Goal: Task Accomplishment & Management: Complete application form

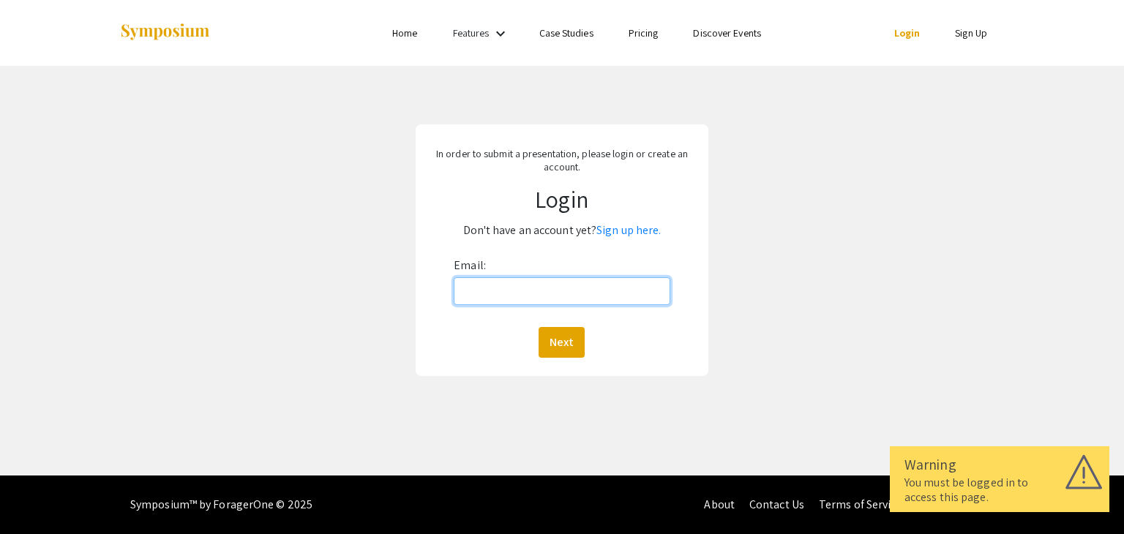
click at [544, 296] on input "Email:" at bounding box center [562, 291] width 216 height 28
type input "[EMAIL_ADDRESS][DOMAIN_NAME]"
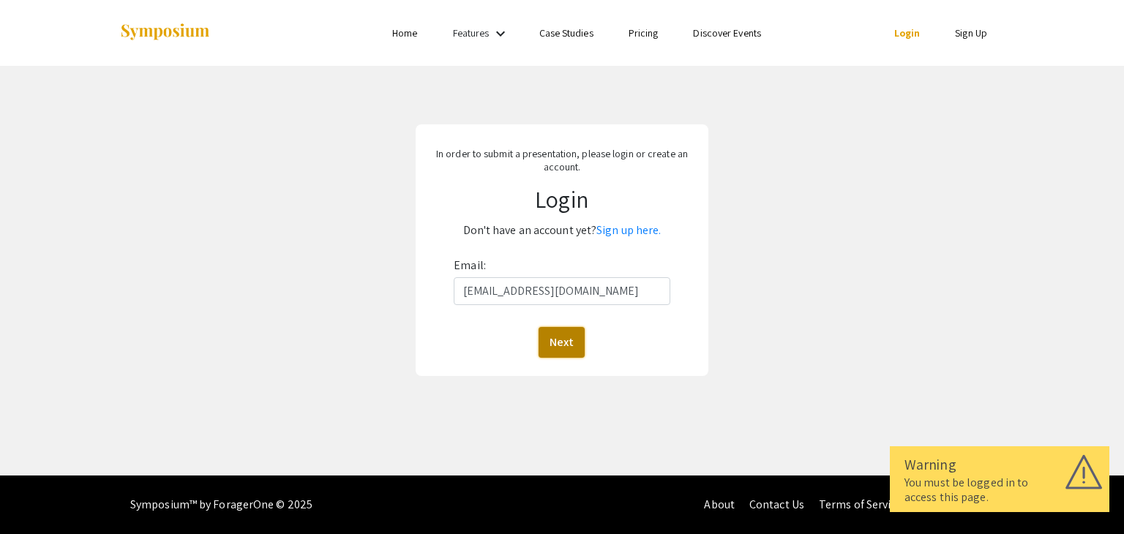
click at [562, 333] on button "Next" at bounding box center [561, 342] width 46 height 31
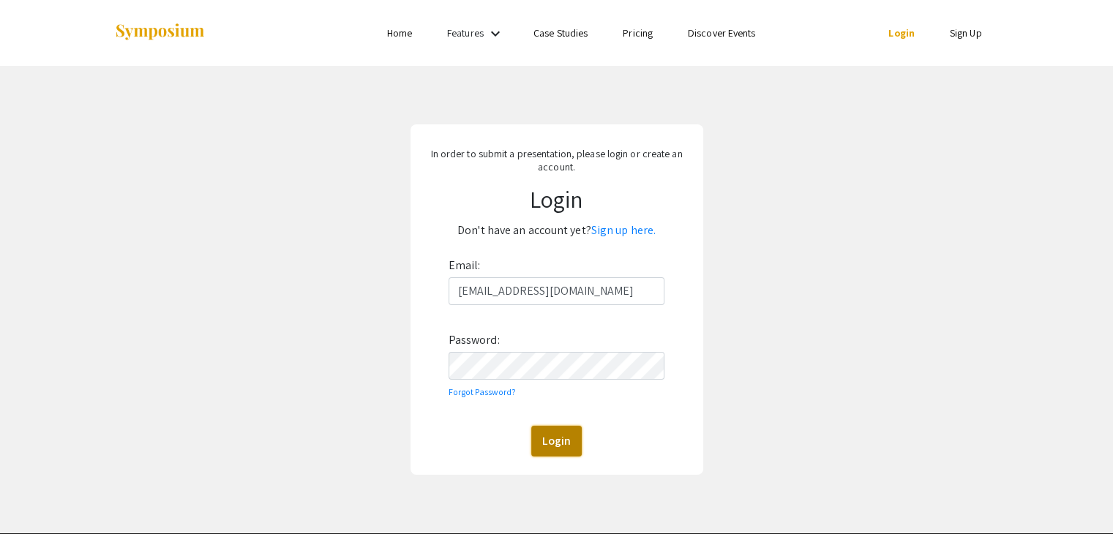
click at [547, 440] on button "Login" at bounding box center [556, 441] width 50 height 31
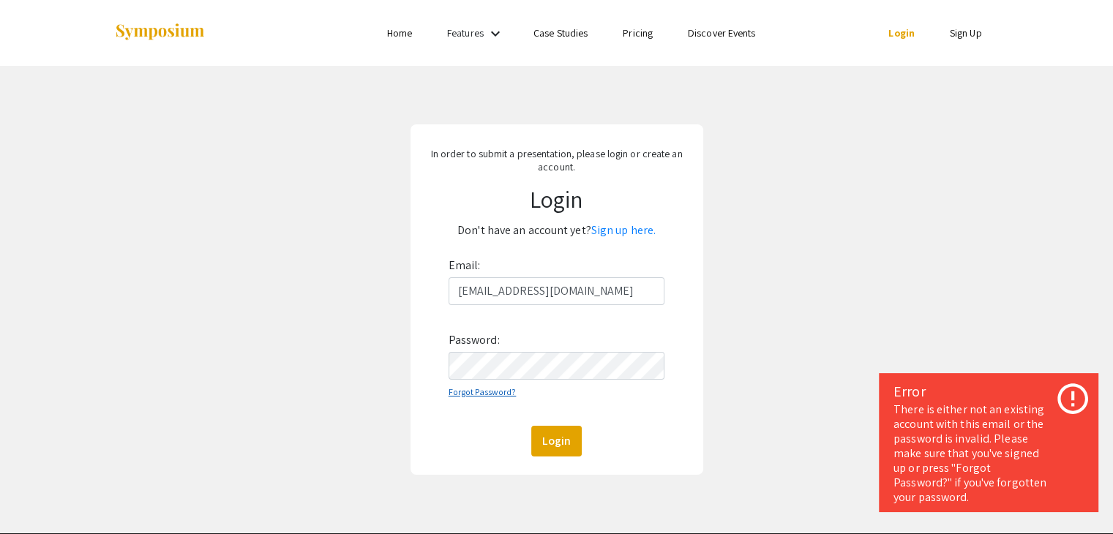
click at [478, 394] on link "Forgot Password?" at bounding box center [482, 391] width 68 height 11
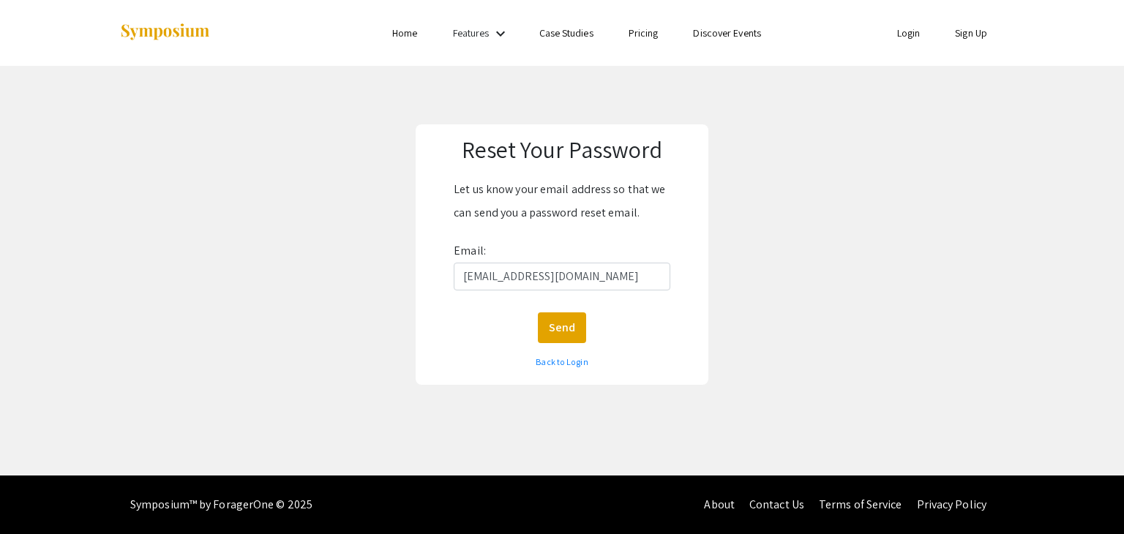
click at [530, 410] on div "Reset Your Password Let us know your email address so that we can send you a pa…" at bounding box center [562, 254] width 1146 height 377
click at [581, 340] on button "Send" at bounding box center [562, 327] width 48 height 31
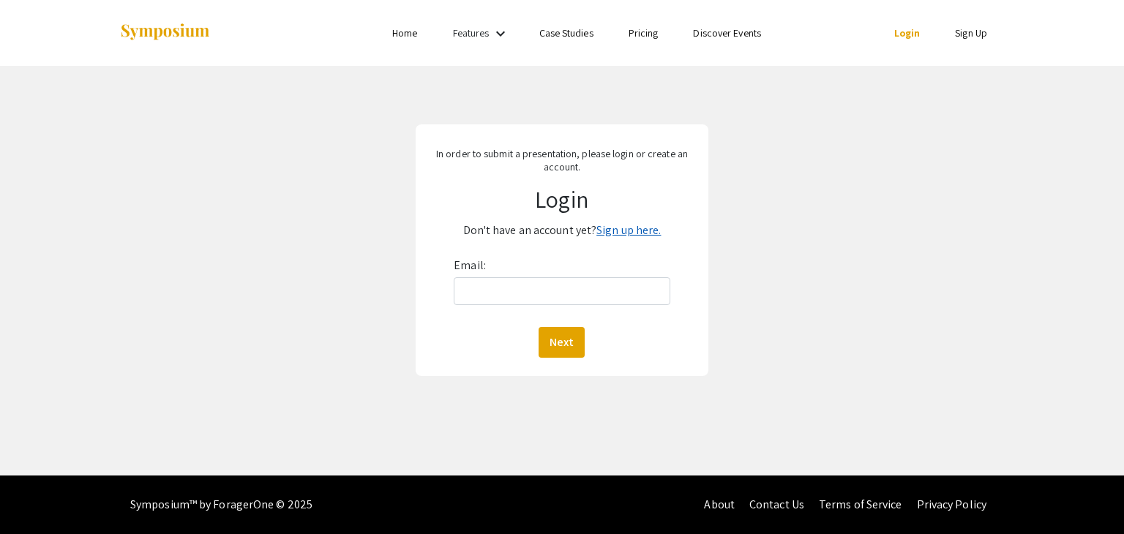
click at [626, 235] on link "Sign up here." at bounding box center [628, 229] width 64 height 15
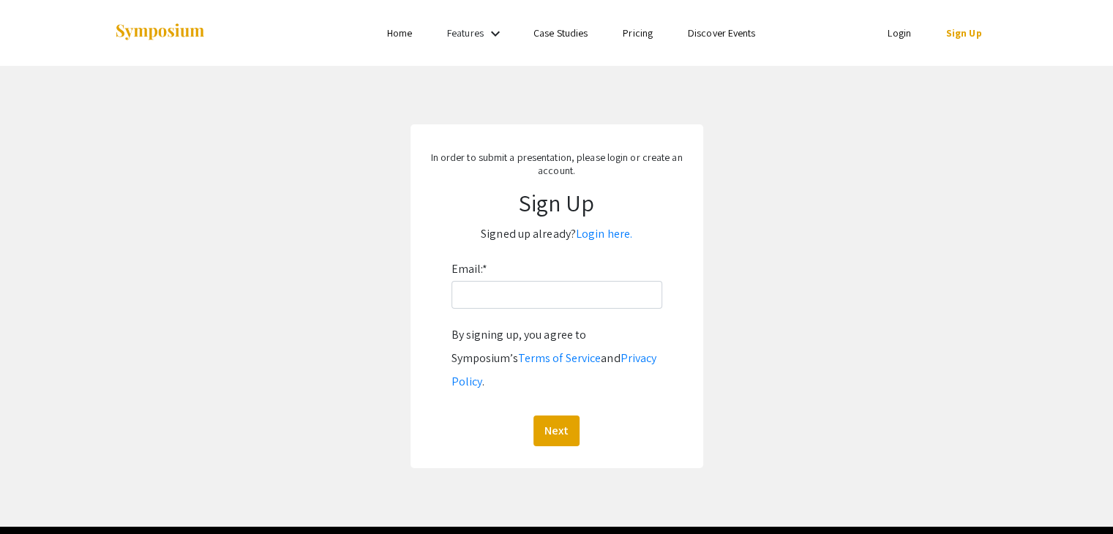
click at [455, 321] on div "Email: * By signing up, you agree to Symposium’s Terms of Service and Privacy P…" at bounding box center [556, 352] width 211 height 189
click at [471, 303] on input "Email: *" at bounding box center [556, 295] width 211 height 28
type input "[EMAIL_ADDRESS][DOMAIN_NAME]"
click at [563, 416] on button "Next" at bounding box center [556, 431] width 46 height 31
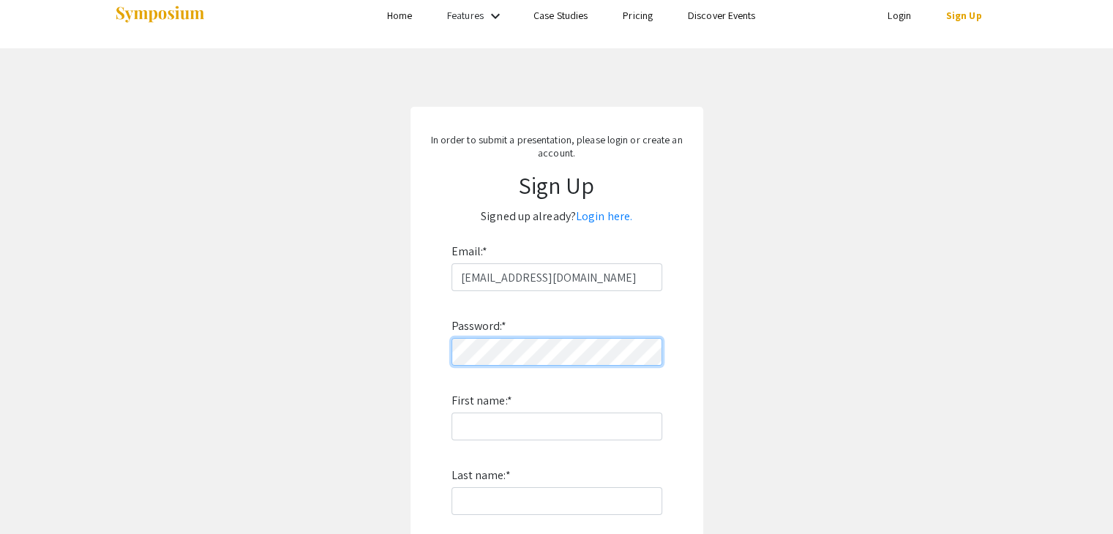
scroll to position [275, 0]
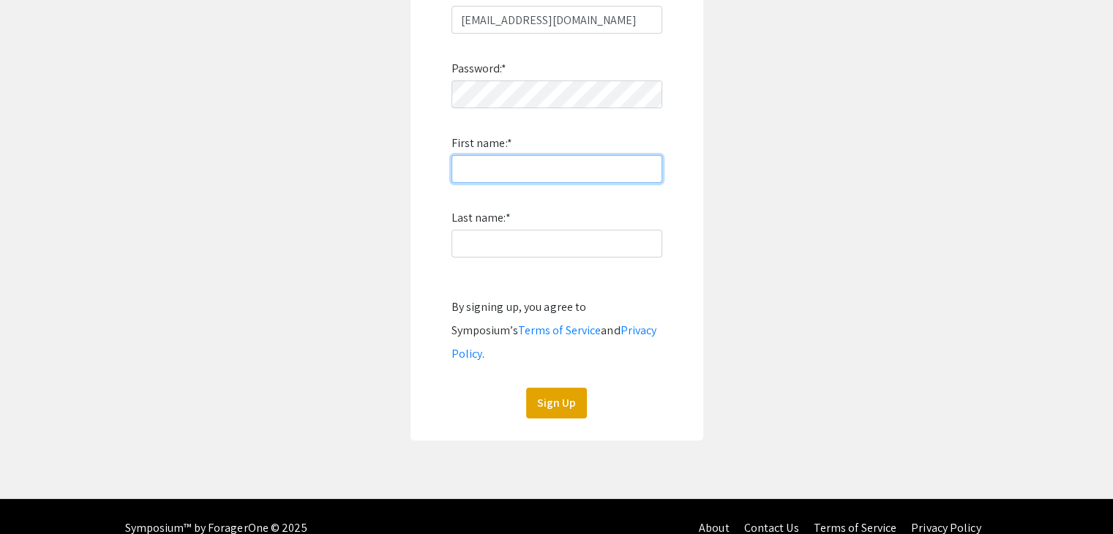
click at [473, 173] on input "First name: *" at bounding box center [556, 169] width 211 height 28
type input "[PERSON_NAME]"
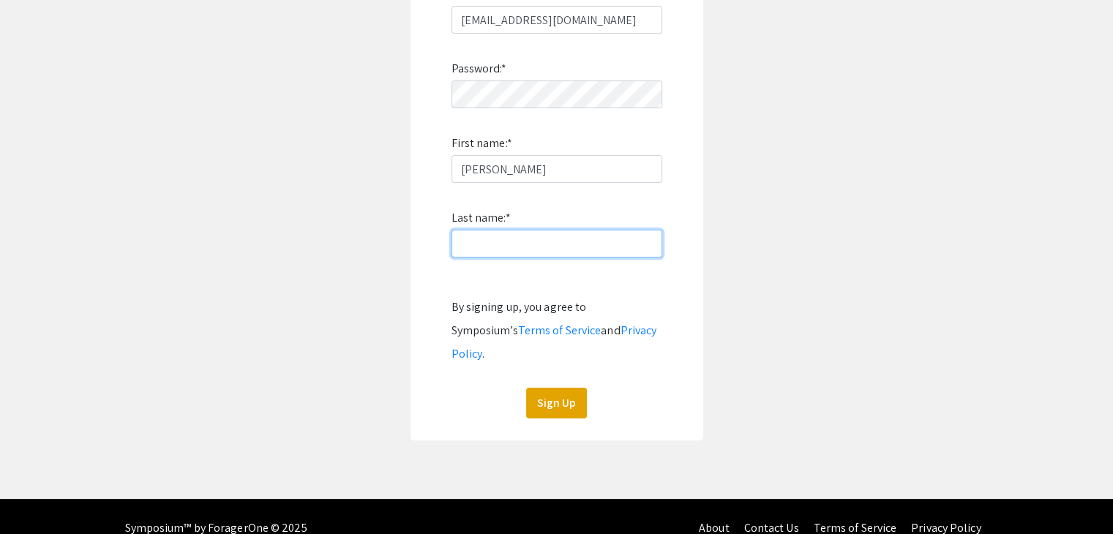
click at [497, 238] on input "Last name: *" at bounding box center [556, 244] width 211 height 28
type input "[PERSON_NAME]"
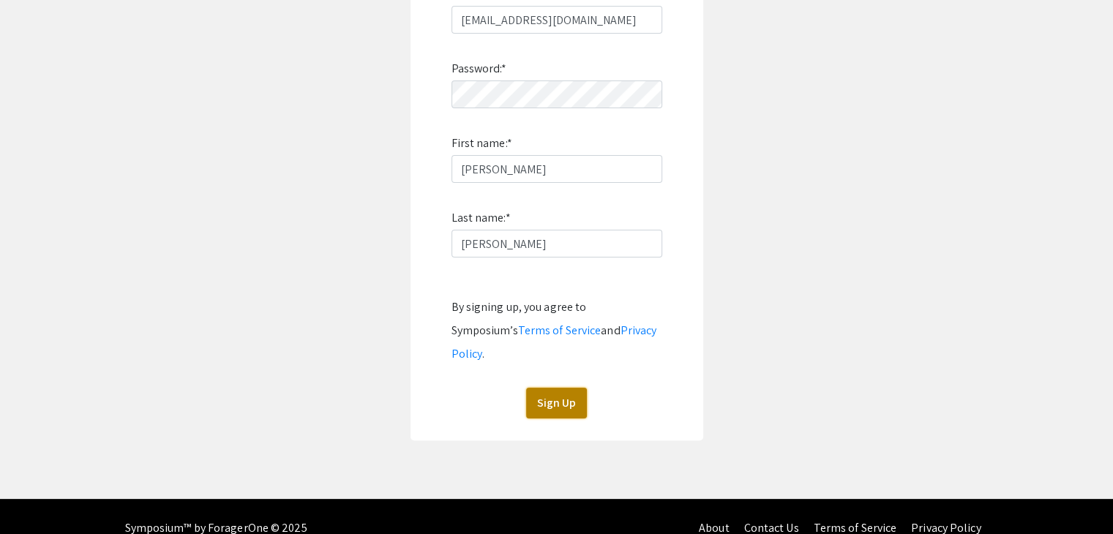
click at [551, 388] on button "Sign Up" at bounding box center [556, 403] width 61 height 31
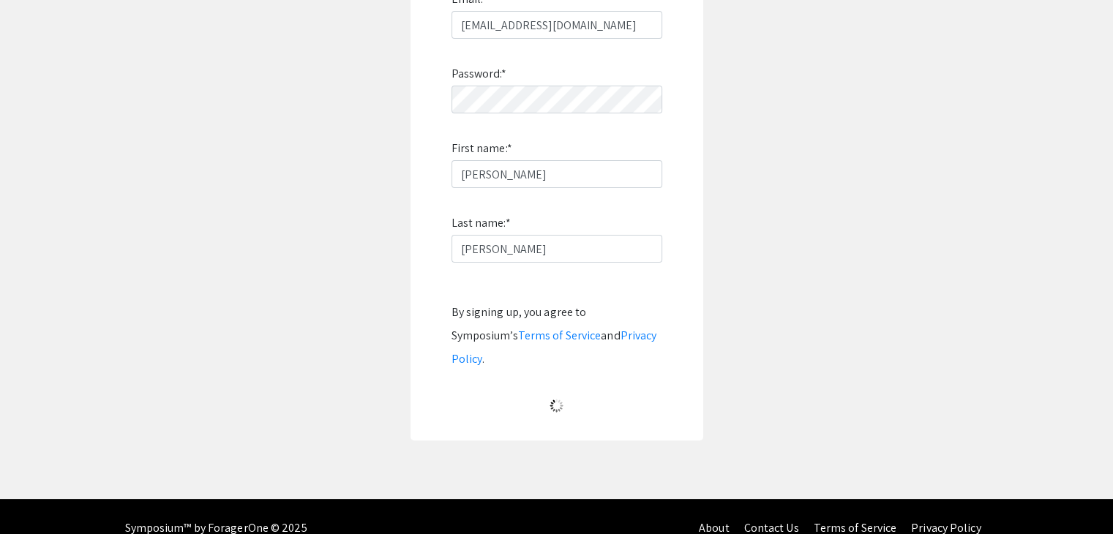
scroll to position [15, 0]
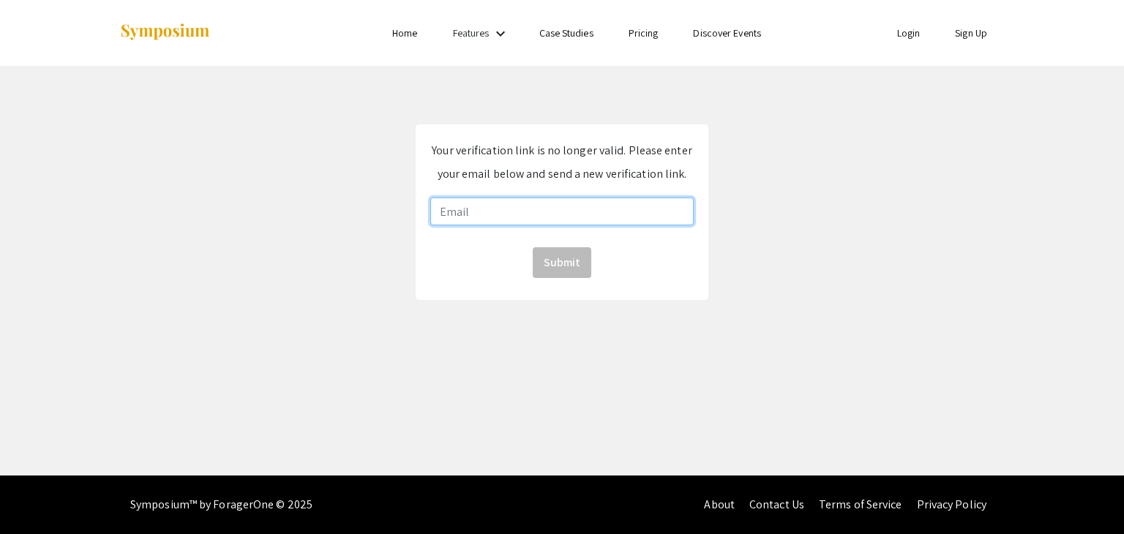
click at [575, 203] on input "email" at bounding box center [561, 212] width 263 height 28
type input "[EMAIL_ADDRESS][DOMAIN_NAME]"
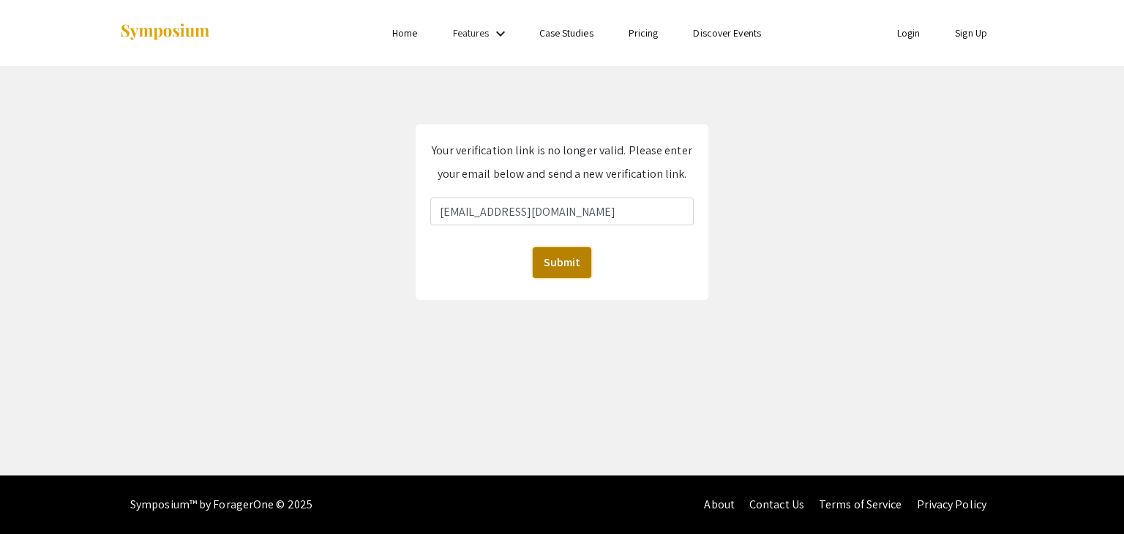
click at [550, 274] on button "Submit" at bounding box center [562, 262] width 59 height 31
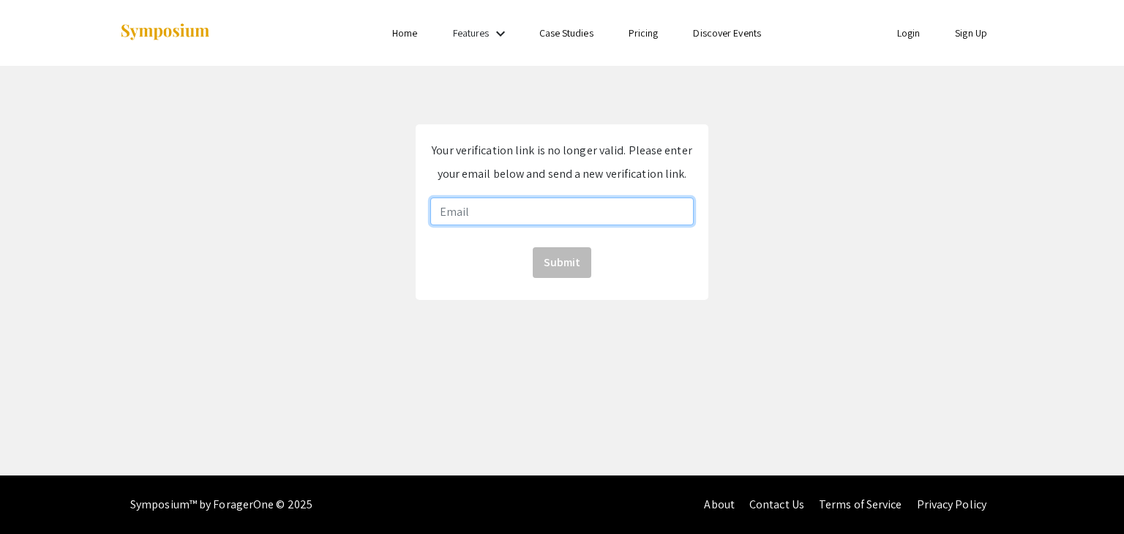
click at [546, 214] on input "email" at bounding box center [561, 212] width 263 height 28
type input "[EMAIL_ADDRESS][DOMAIN_NAME]"
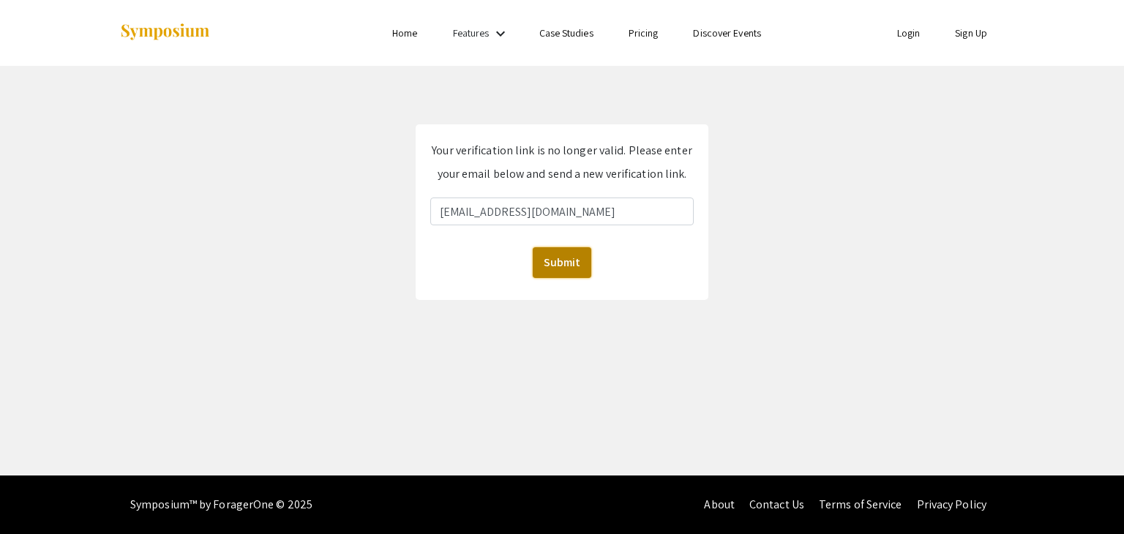
click at [556, 255] on button "Submit" at bounding box center [562, 262] width 59 height 31
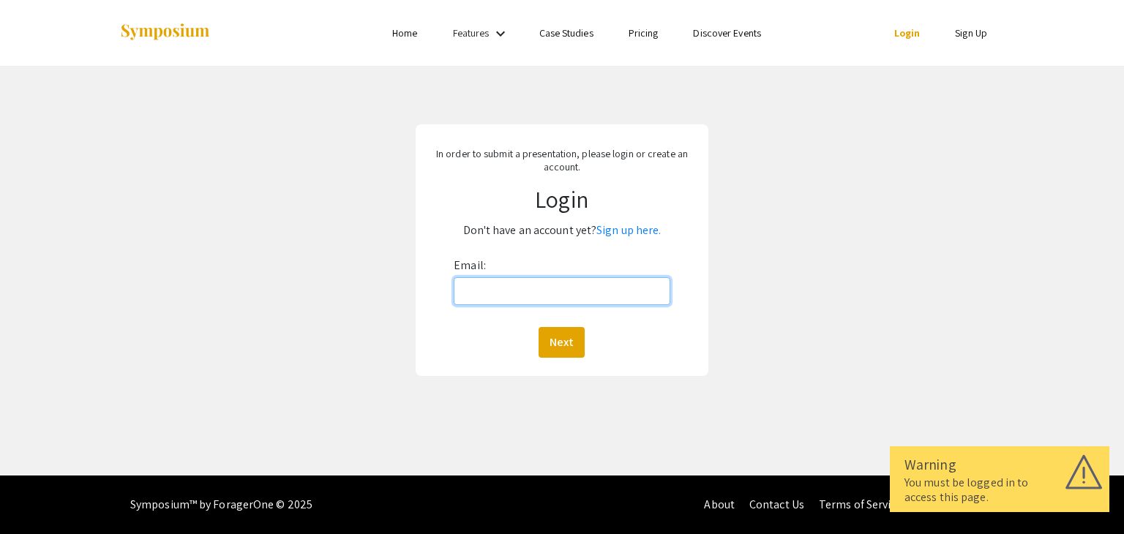
click at [524, 285] on input "Email:" at bounding box center [562, 291] width 216 height 28
type input "[EMAIL_ADDRESS][DOMAIN_NAME]"
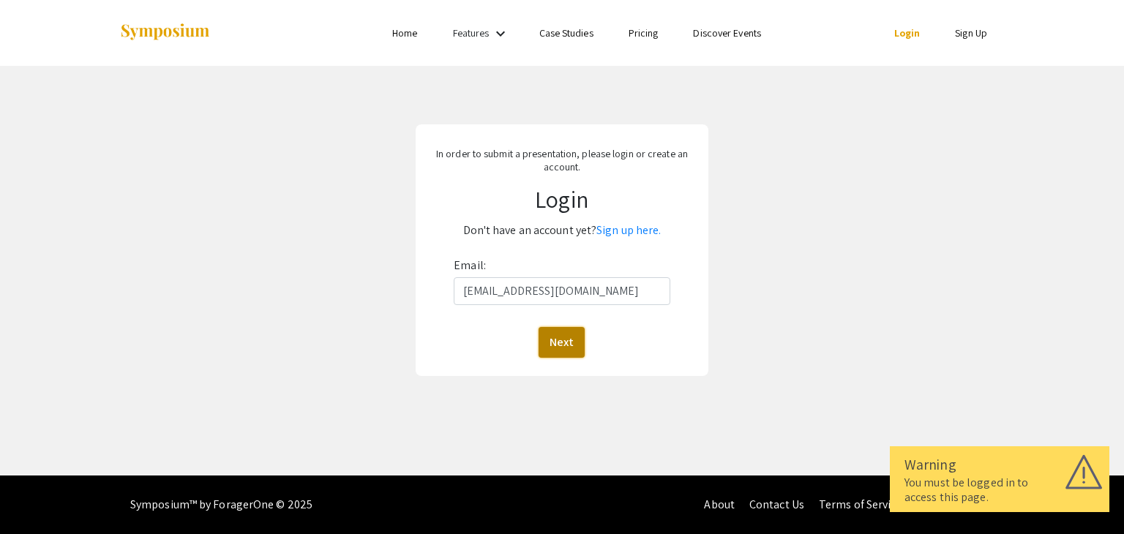
click at [577, 348] on button "Next" at bounding box center [561, 342] width 46 height 31
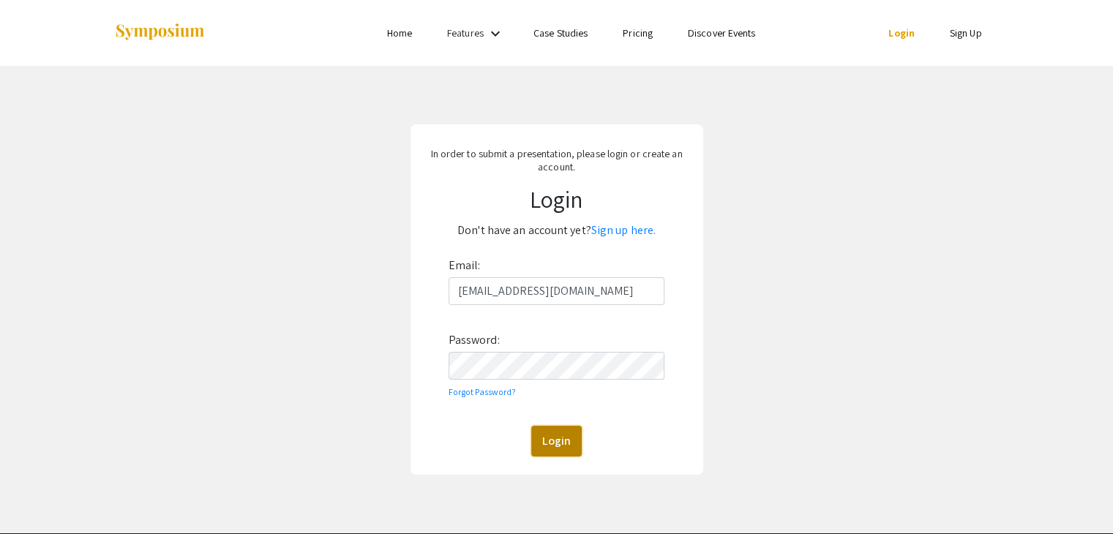
click at [536, 445] on button "Login" at bounding box center [556, 441] width 50 height 31
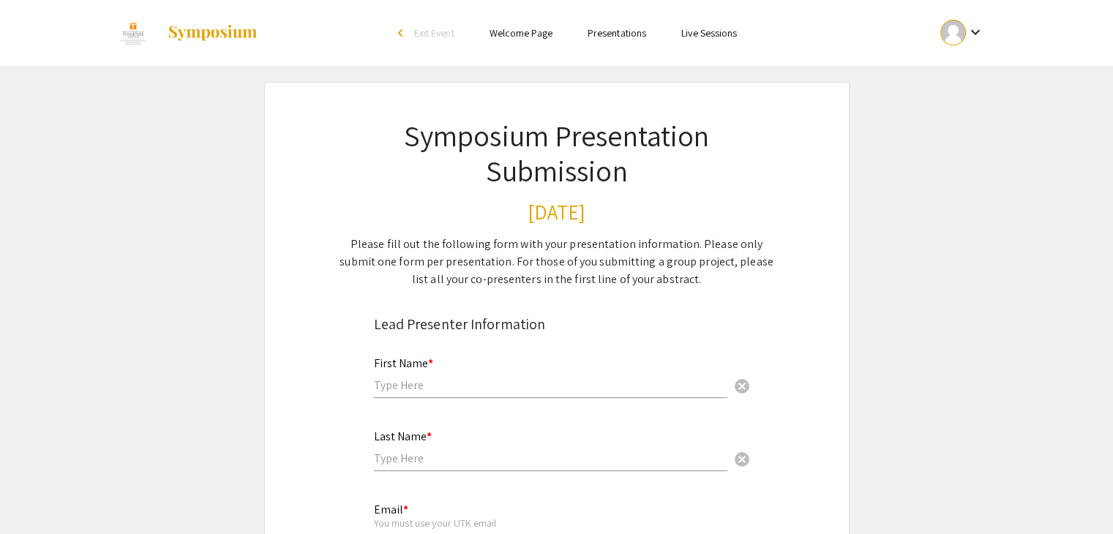
click at [453, 384] on input "text" at bounding box center [550, 384] width 353 height 15
type input "[PERSON_NAME]"
type input "[EMAIL_ADDRESS][DOMAIN_NAME]"
click at [541, 346] on div "First Name * [PERSON_NAME]" at bounding box center [550, 370] width 353 height 56
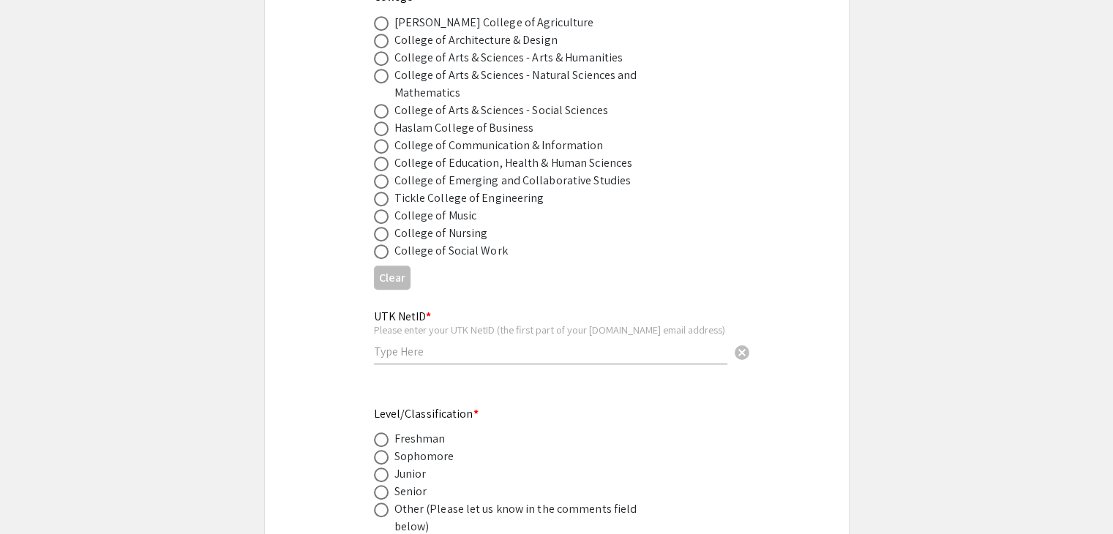
scroll to position [341, 0]
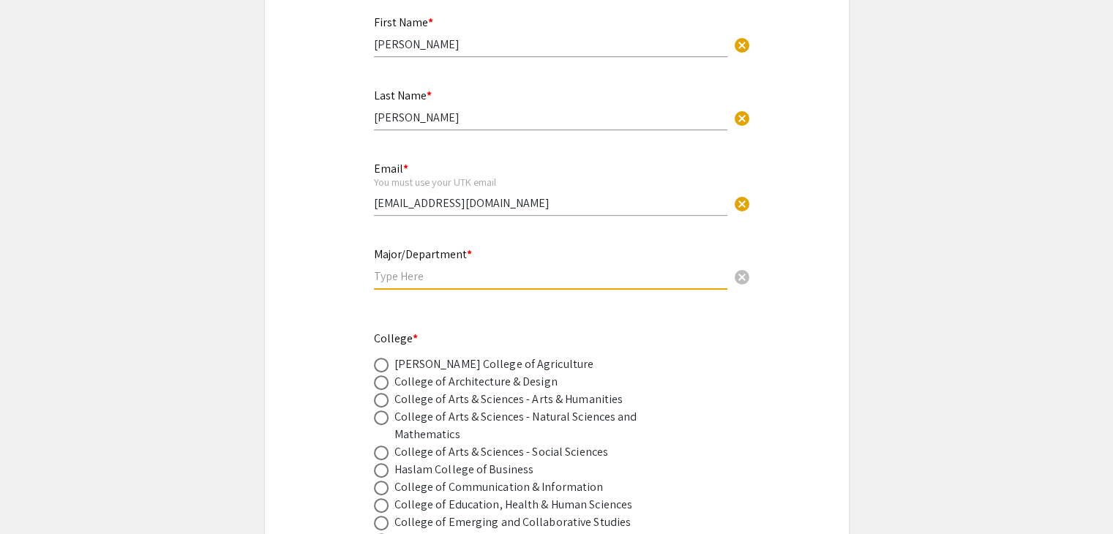
click at [410, 279] on input "text" at bounding box center [550, 275] width 353 height 15
type input "Arc"
click at [380, 377] on span at bounding box center [381, 382] width 15 height 15
click at [380, 377] on input "radio" at bounding box center [381, 382] width 15 height 15
radio input "true"
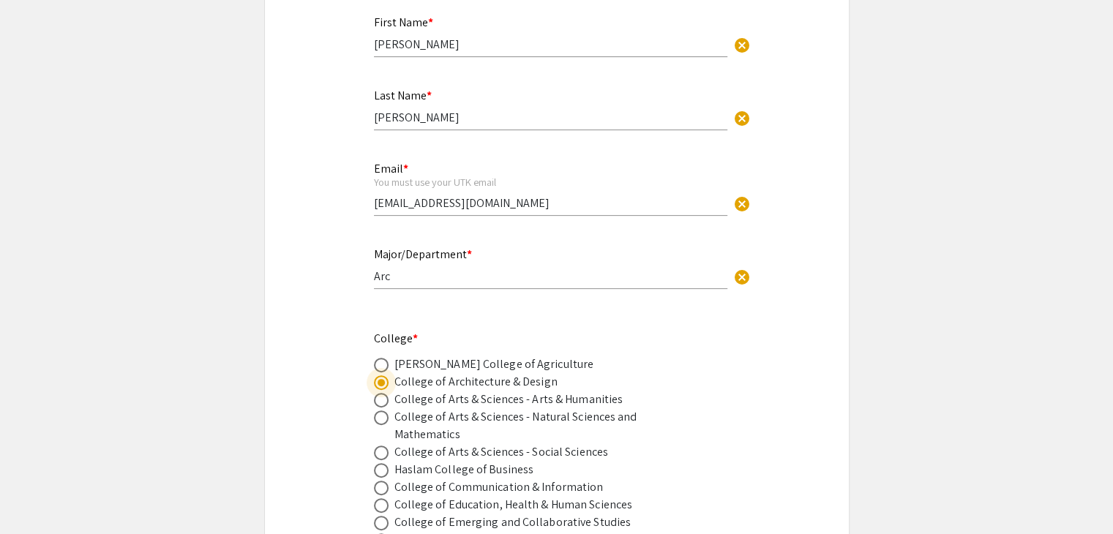
click at [392, 279] on input "Arc" at bounding box center [550, 275] width 353 height 15
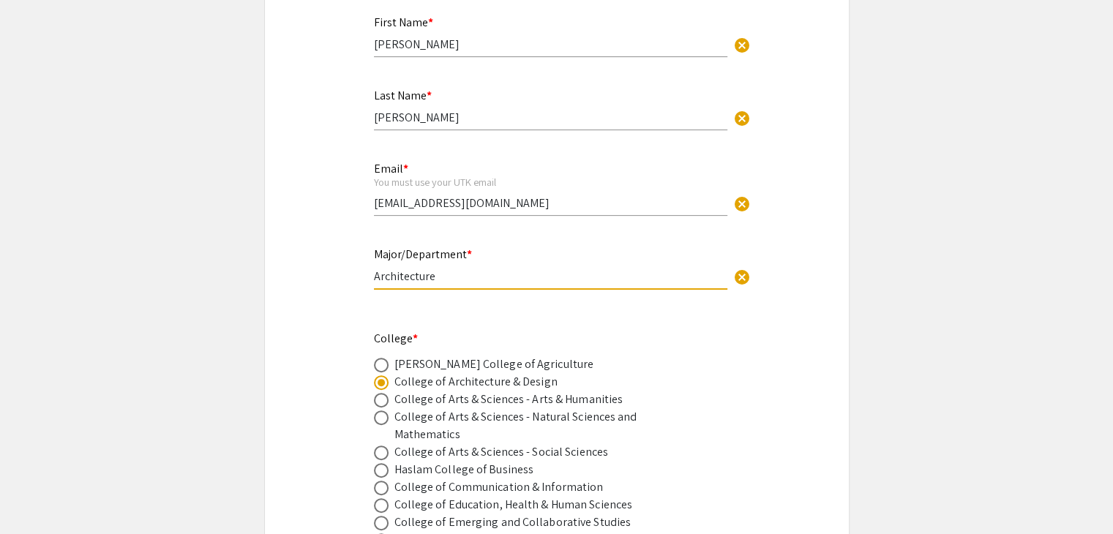
type input "Architecture"
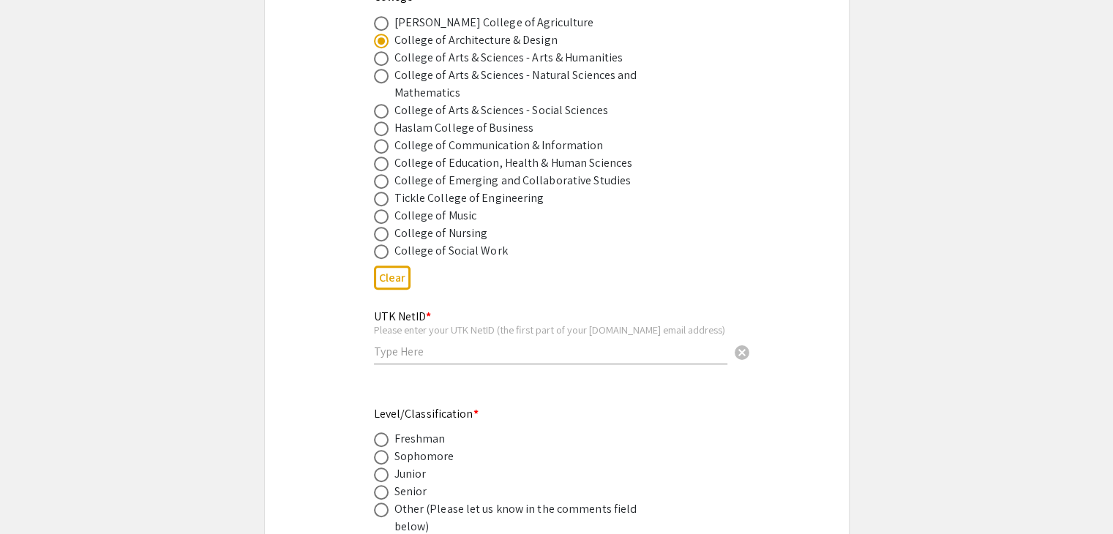
click at [389, 350] on input "text" at bounding box center [550, 351] width 353 height 15
type input "kcamacho"
click at [536, 331] on div "Please enter your UTK NetID (the first part of your vols.utk.edu email address)" at bounding box center [550, 329] width 353 height 13
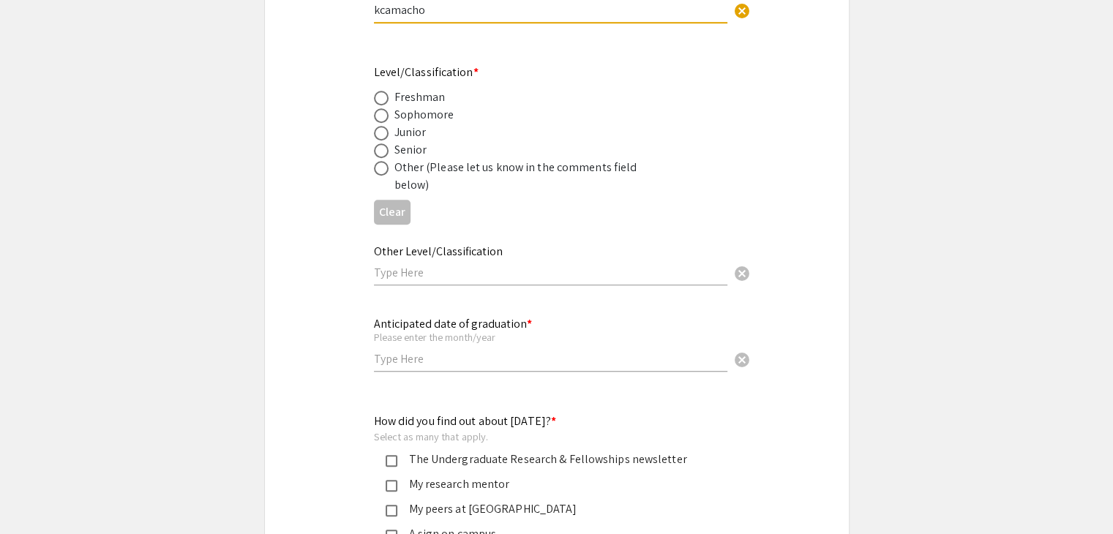
click at [385, 153] on span at bounding box center [381, 150] width 15 height 15
click at [385, 153] on input "radio" at bounding box center [381, 150] width 15 height 15
radio input "true"
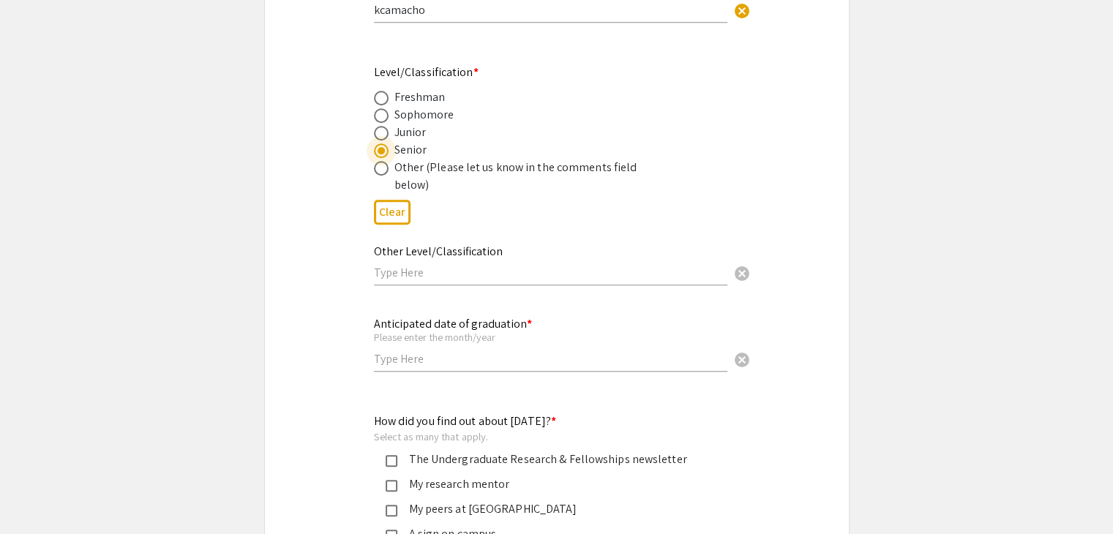
click at [456, 267] on input "text" at bounding box center [550, 272] width 353 height 15
click at [549, 323] on div "Anticipated date of graduation * Please enter the month/year cancel" at bounding box center [550, 337] width 353 height 68
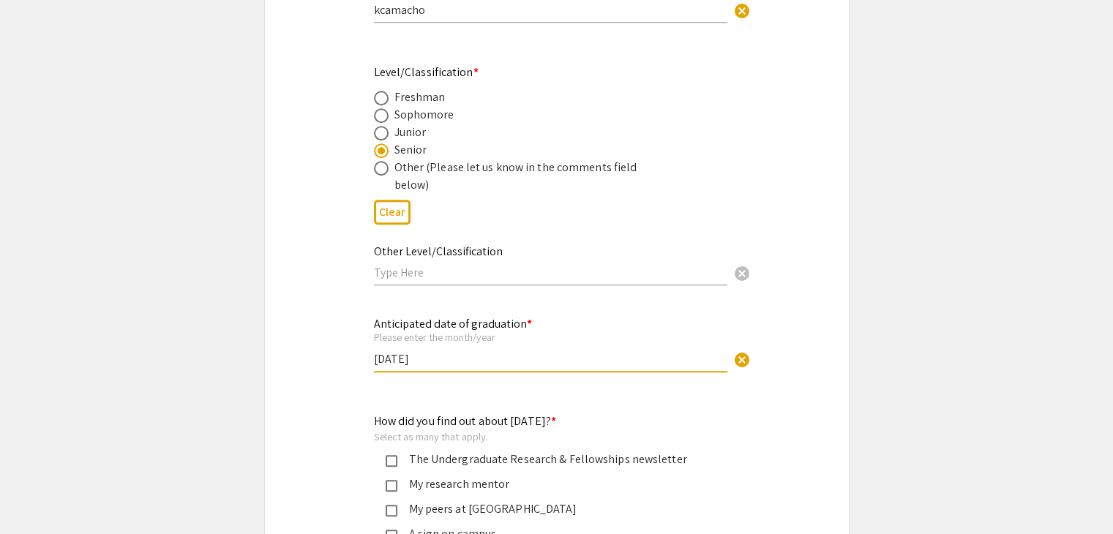
scroll to position [1365, 0]
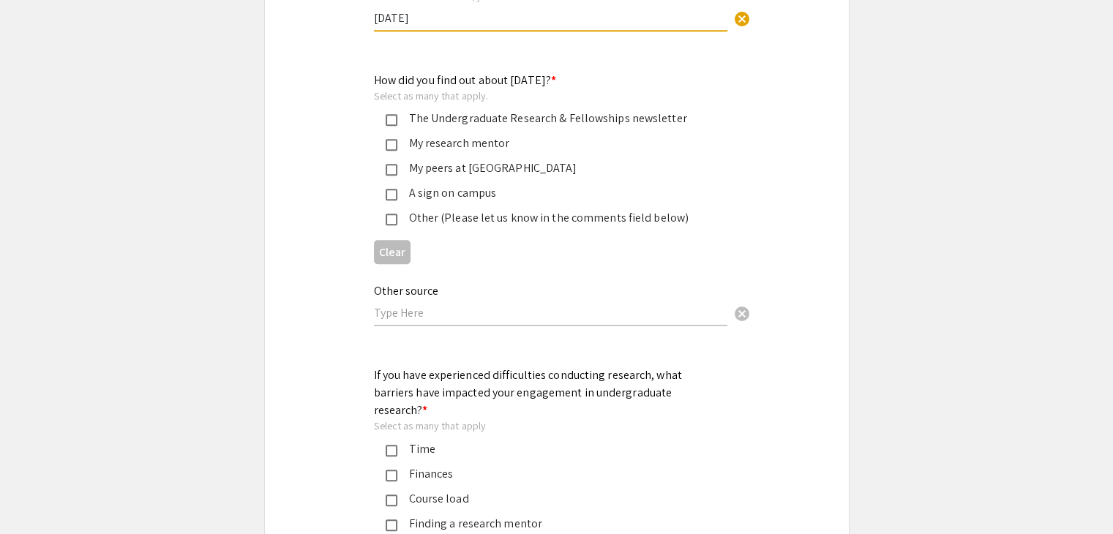
type input "May 2026"
click at [547, 116] on div "The Undergraduate Research & Fellowships newsletter" at bounding box center [550, 119] width 307 height 18
click at [443, 315] on div "Other source cancel" at bounding box center [550, 298] width 353 height 56
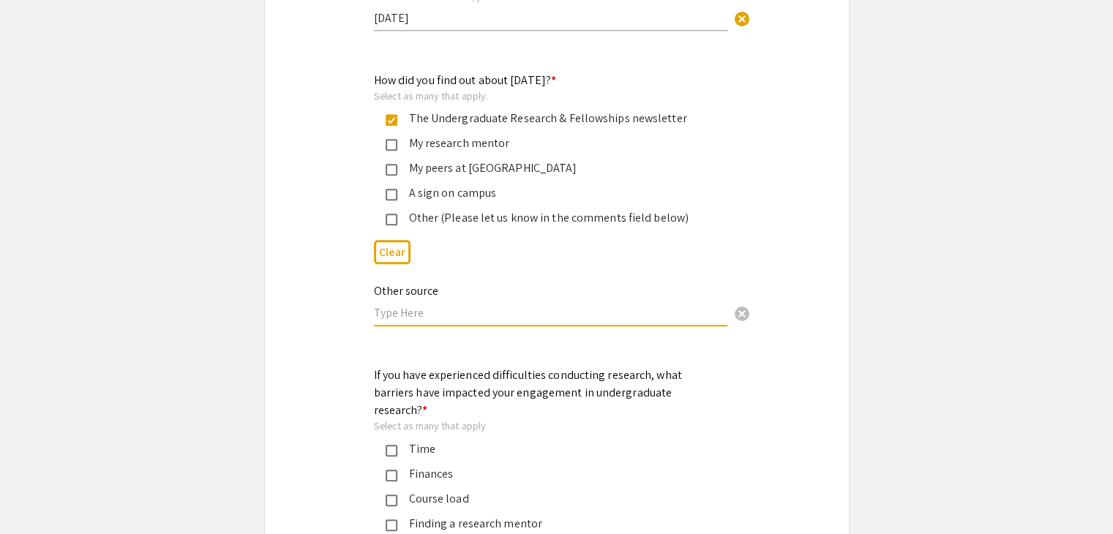
scroll to position [1707, 0]
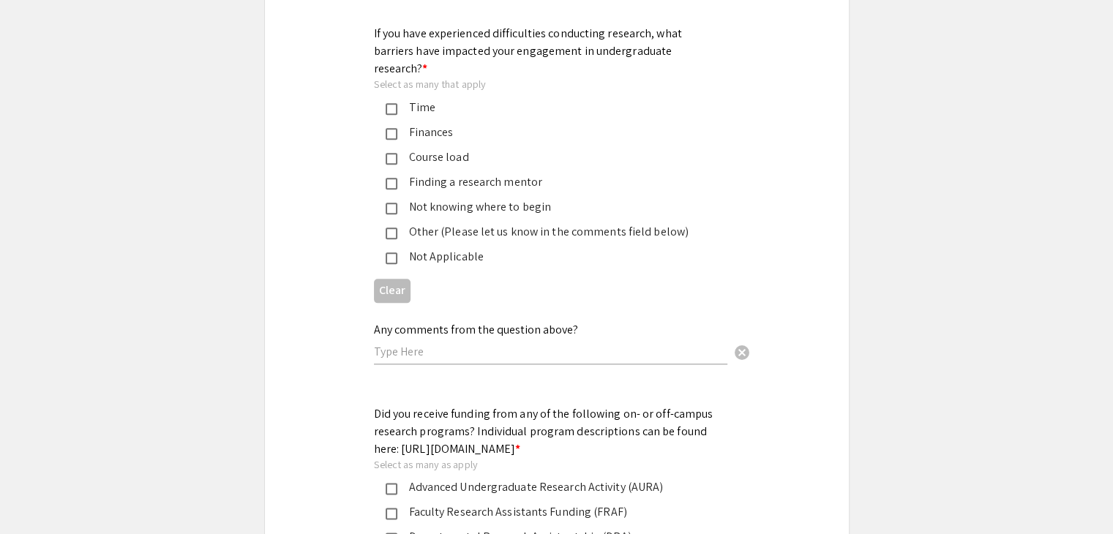
click at [445, 99] on div "Time" at bounding box center [550, 108] width 307 height 18
click at [467, 344] on input "text" at bounding box center [550, 351] width 353 height 15
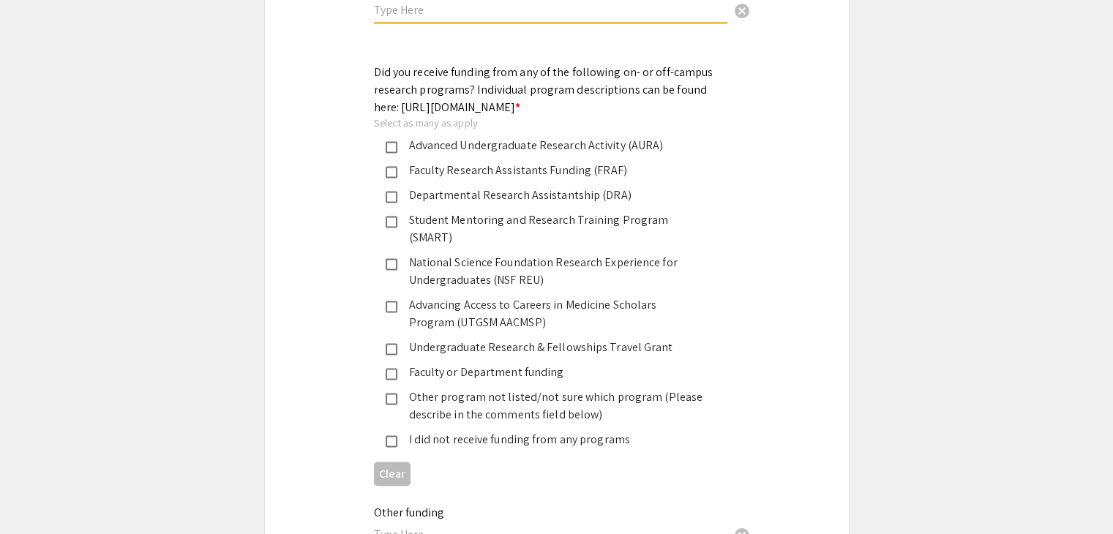
click at [515, 141] on div "Advanced Undergraduate Research Activity (AURA)" at bounding box center [550, 146] width 307 height 18
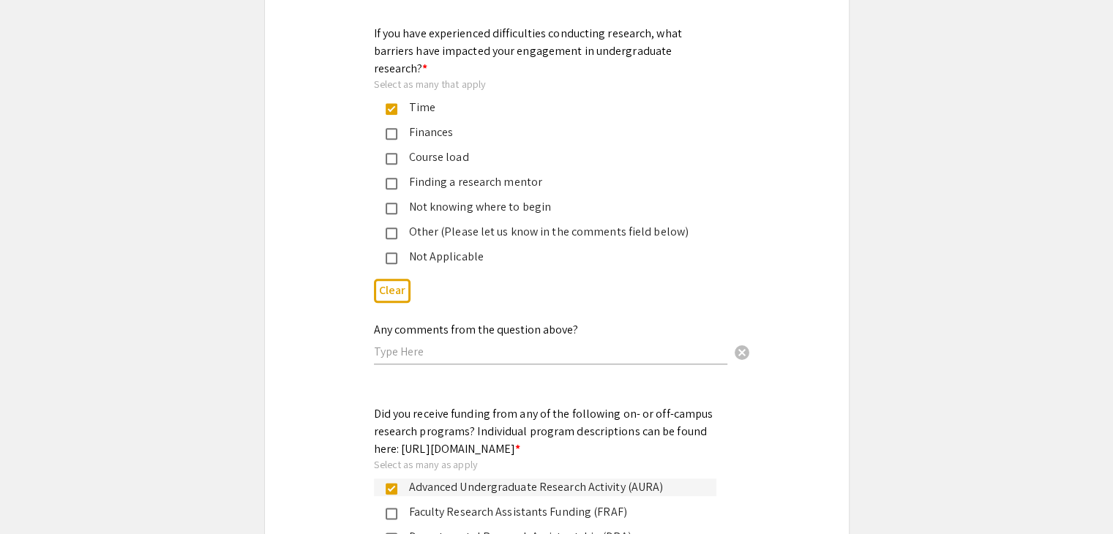
scroll to position [2389, 0]
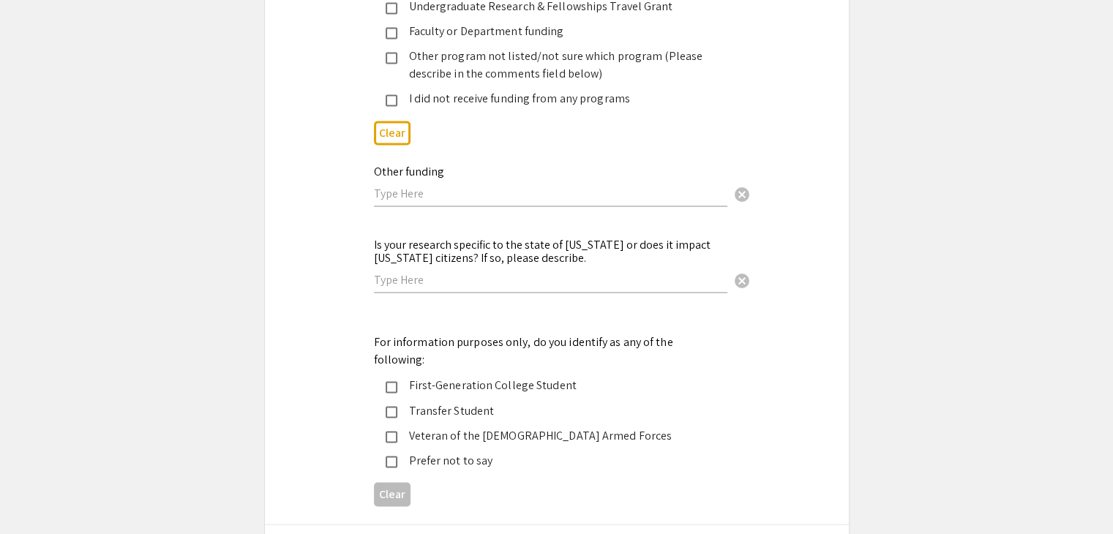
click at [421, 186] on input "text" at bounding box center [550, 193] width 353 height 15
click at [477, 272] on input "text" at bounding box center [550, 279] width 353 height 15
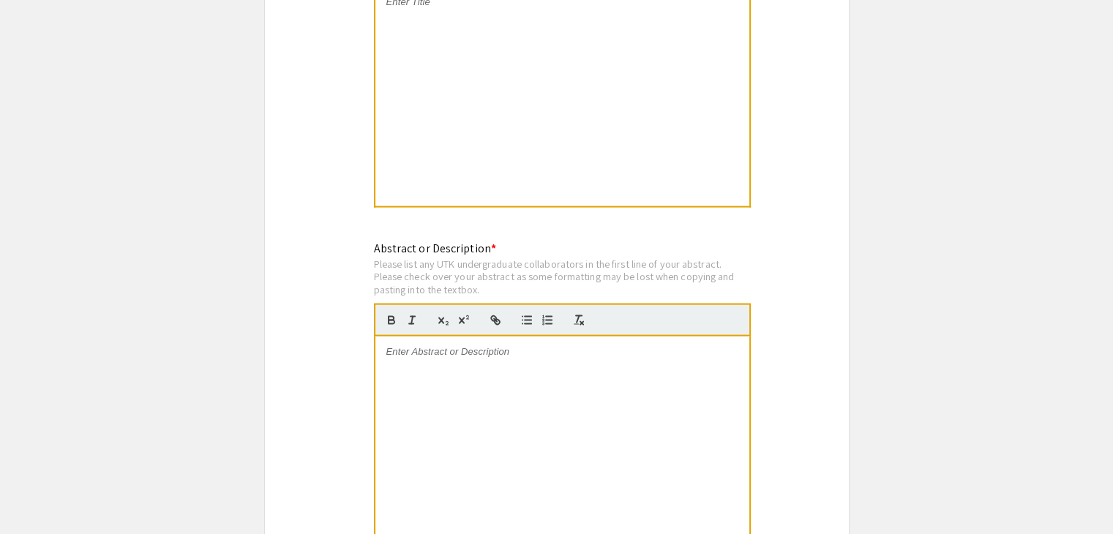
scroll to position [2731, 0]
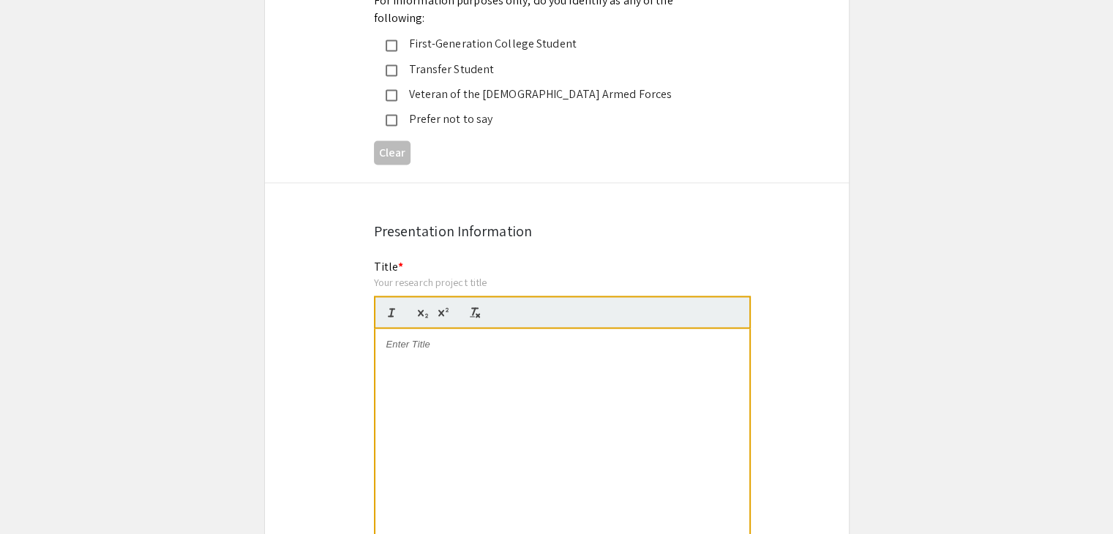
type input "N/A"
click at [473, 328] on div at bounding box center [562, 437] width 374 height 219
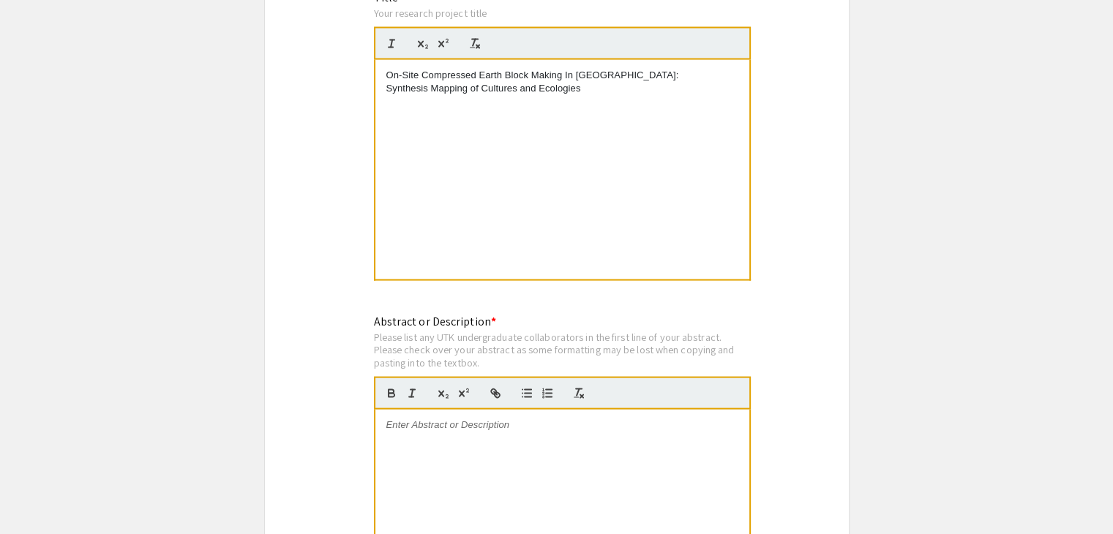
scroll to position [3072, 0]
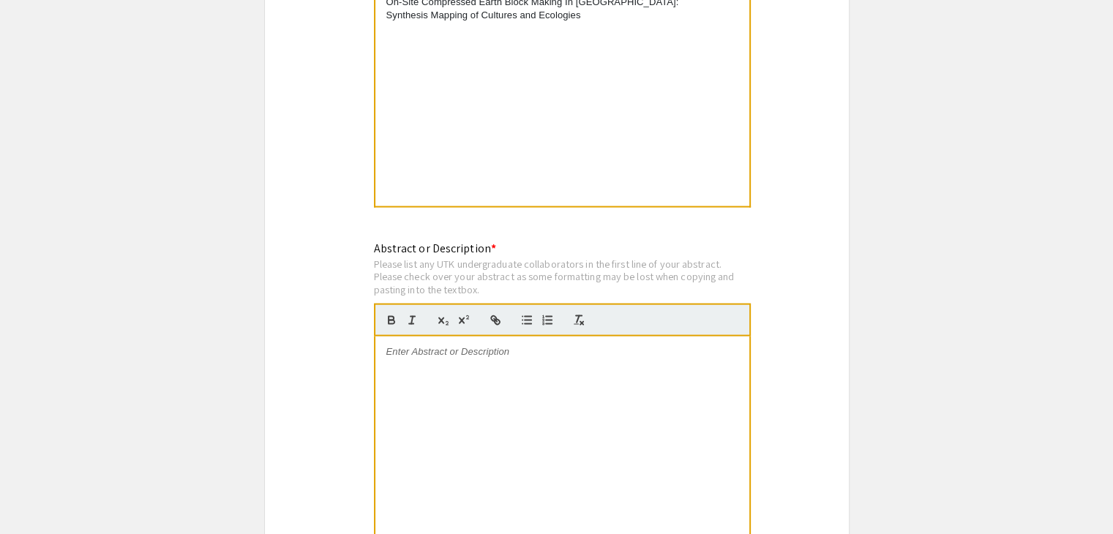
click at [515, 337] on div at bounding box center [562, 446] width 374 height 219
click at [450, 337] on div at bounding box center [562, 446] width 374 height 219
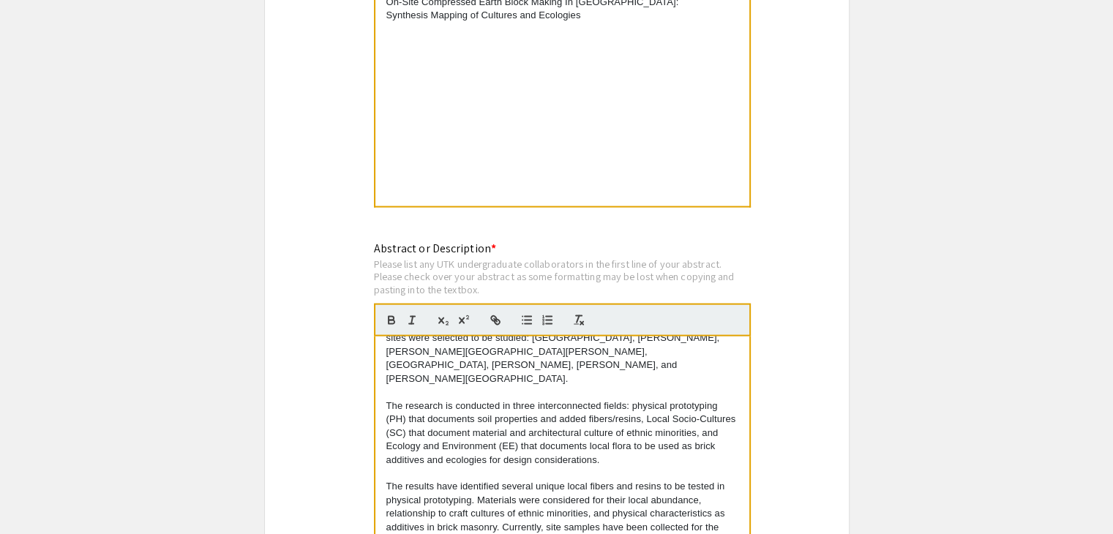
scroll to position [3413, 0]
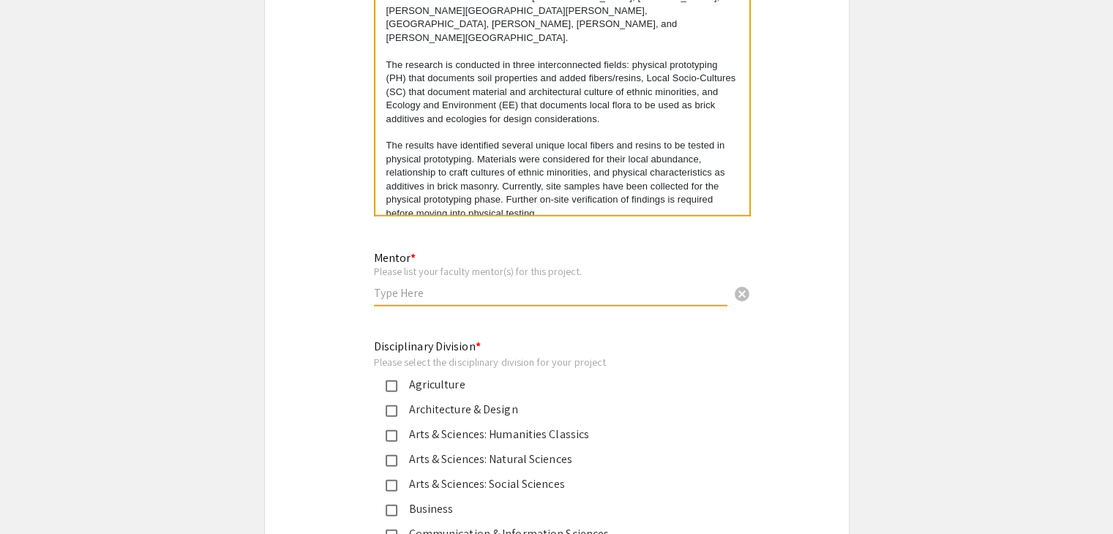
click at [475, 285] on input "text" at bounding box center [550, 292] width 353 height 15
type input "Hojung Kim"
click at [452, 401] on div "Architecture & Design" at bounding box center [550, 410] width 307 height 18
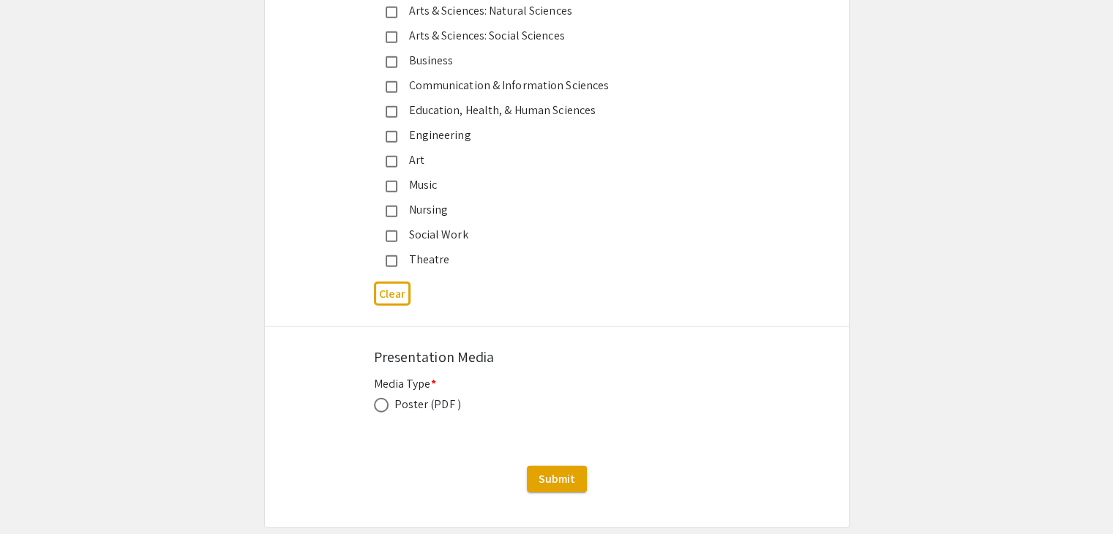
scroll to position [3884, 0]
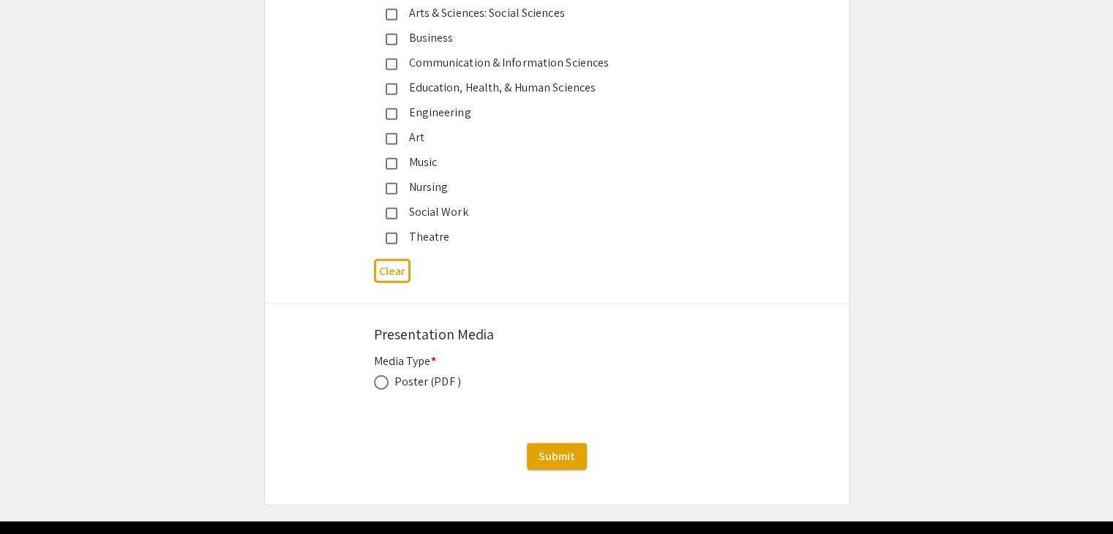
click at [374, 375] on span at bounding box center [381, 382] width 15 height 15
click at [374, 375] on input "radio" at bounding box center [381, 382] width 15 height 15
radio input "true"
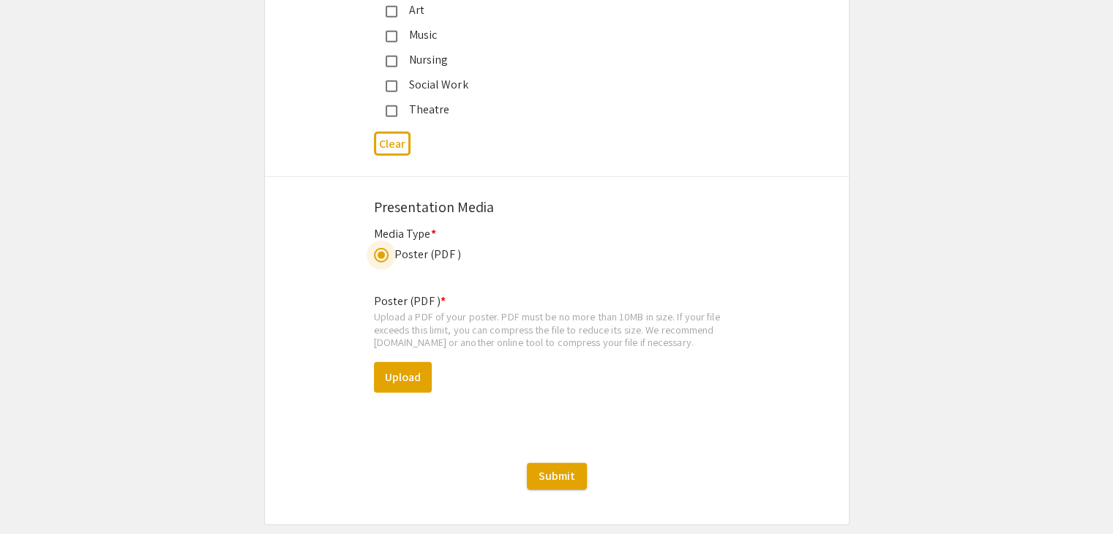
scroll to position [4031, 0]
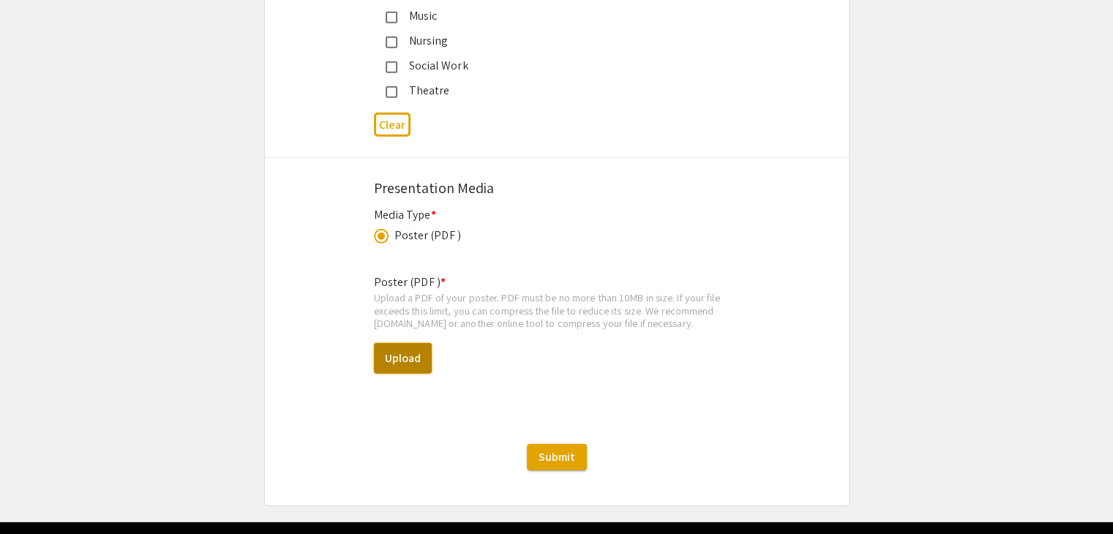
drag, startPoint x: 393, startPoint y: 308, endPoint x: 385, endPoint y: 307, distance: 8.1
click at [386, 343] on button "Upload" at bounding box center [403, 358] width 58 height 31
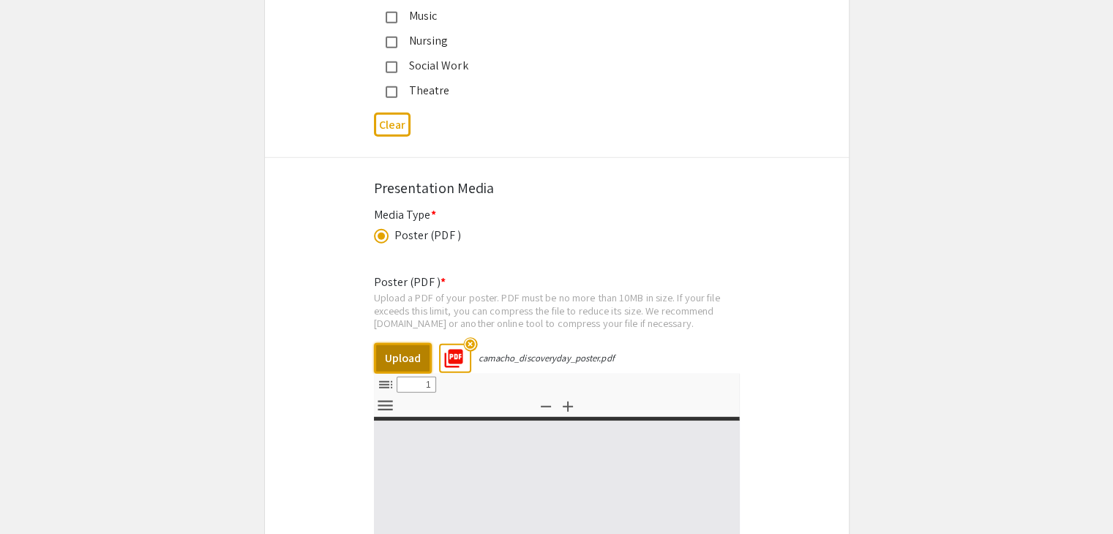
select select "custom"
type input "0"
select select "custom"
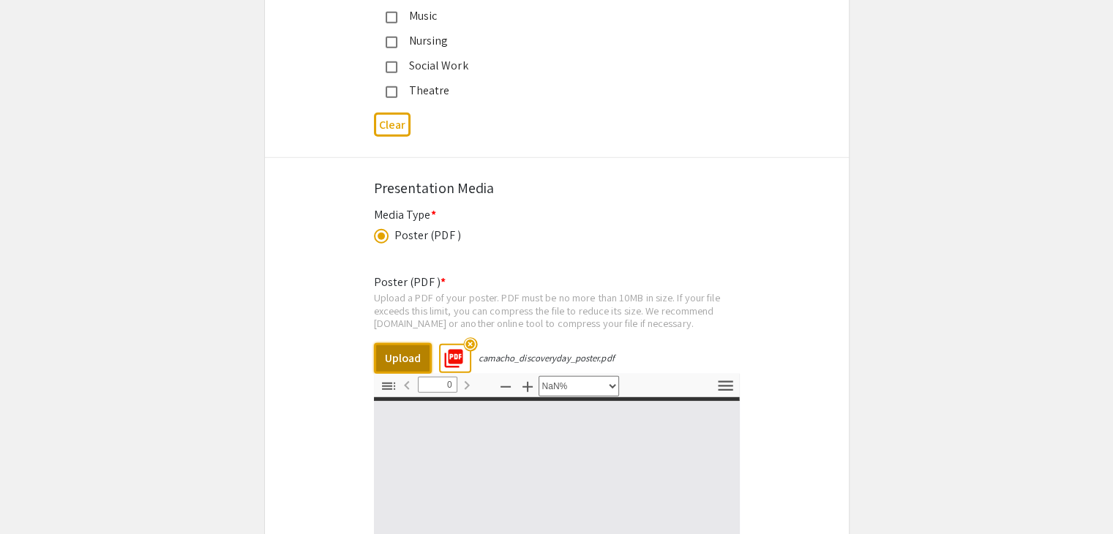
type input "1"
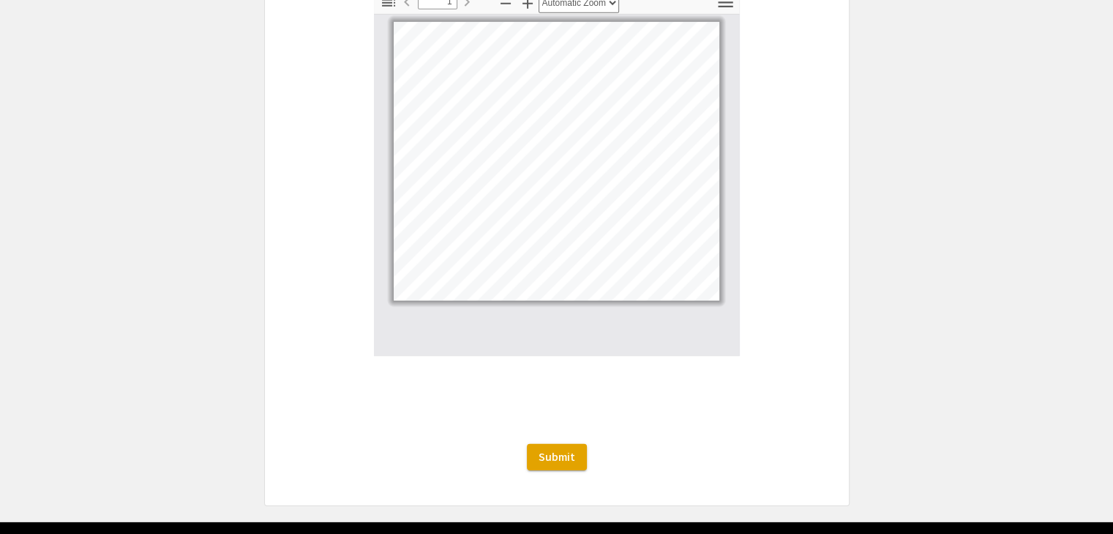
scroll to position [4073, 0]
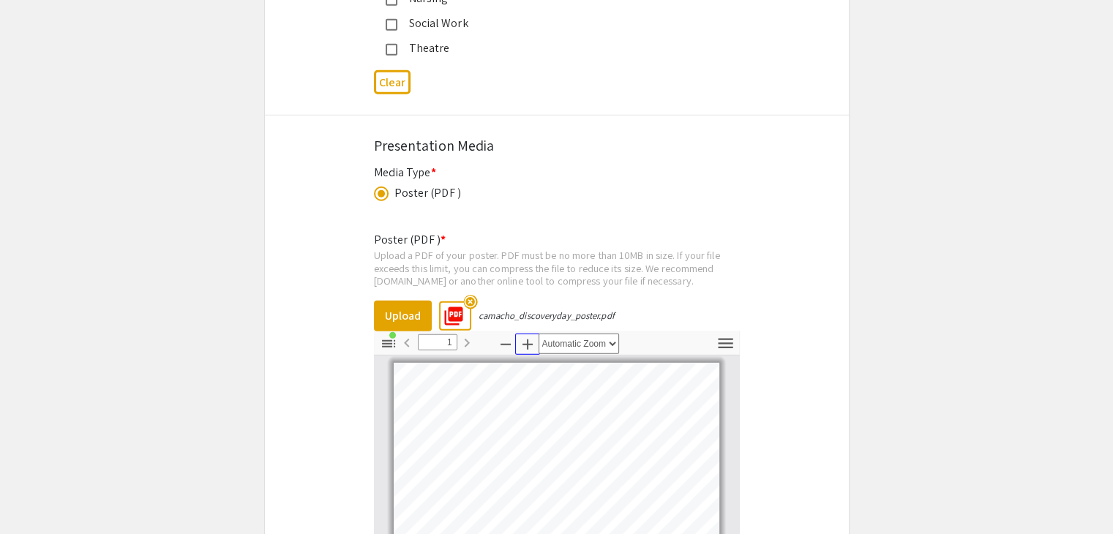
click at [520, 336] on icon "button" at bounding box center [528, 345] width 18 height 18
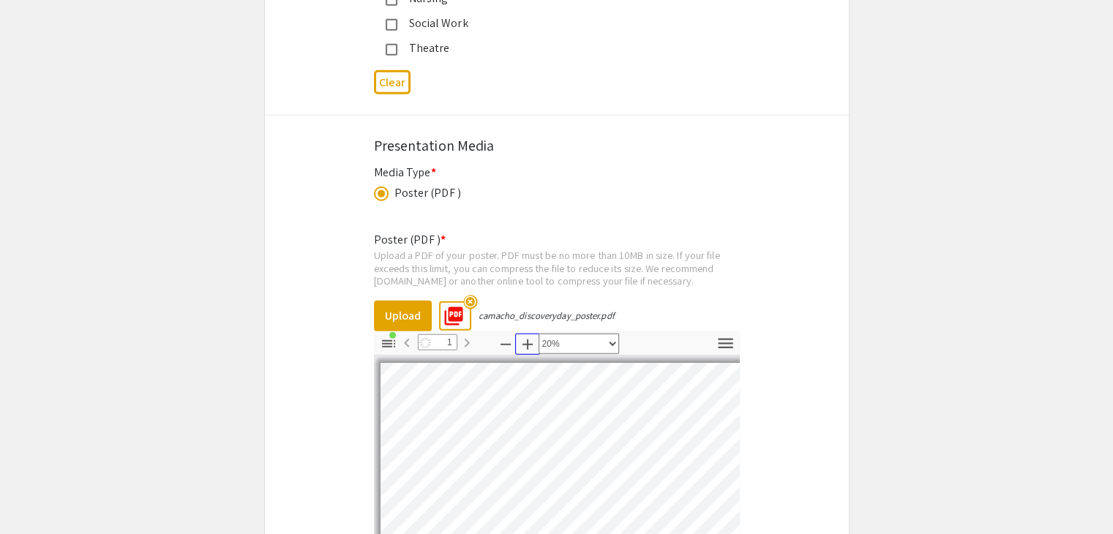
click at [523, 339] on icon "button" at bounding box center [527, 344] width 10 height 10
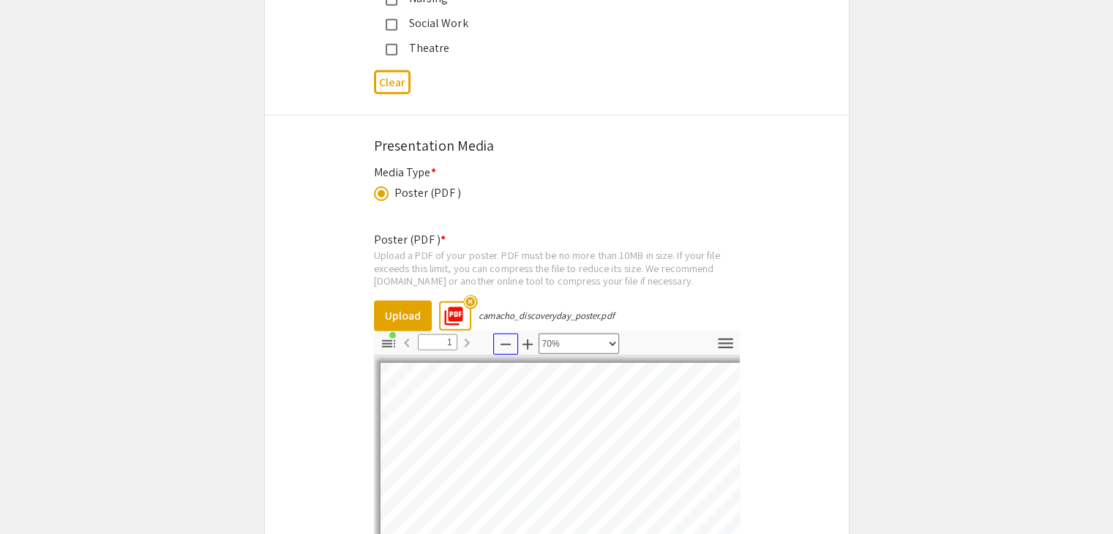
click at [495, 334] on button "Zoom Out" at bounding box center [505, 344] width 25 height 21
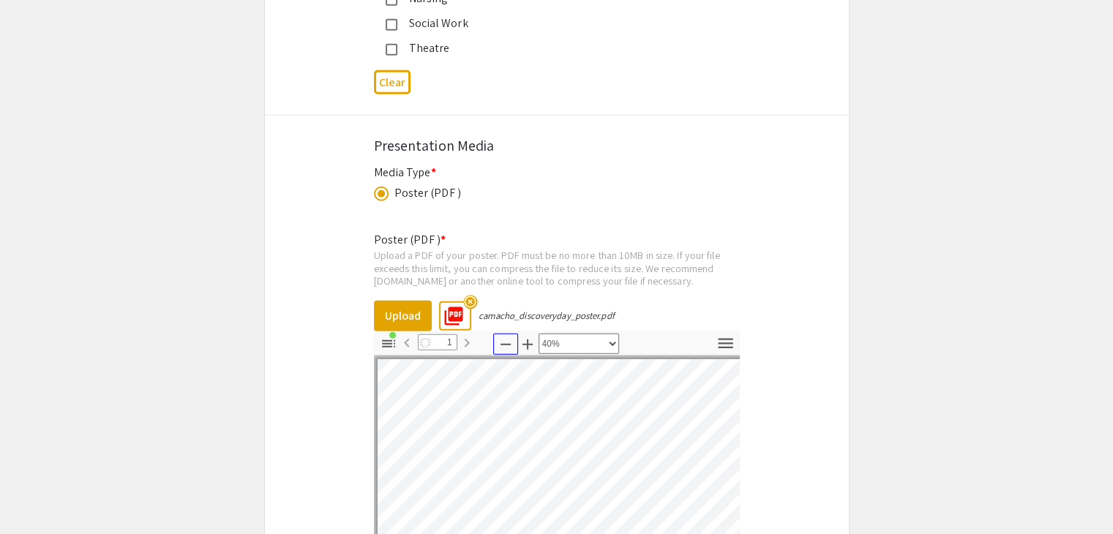
click at [495, 334] on button "Zoom Out" at bounding box center [505, 344] width 25 height 21
select select "custom"
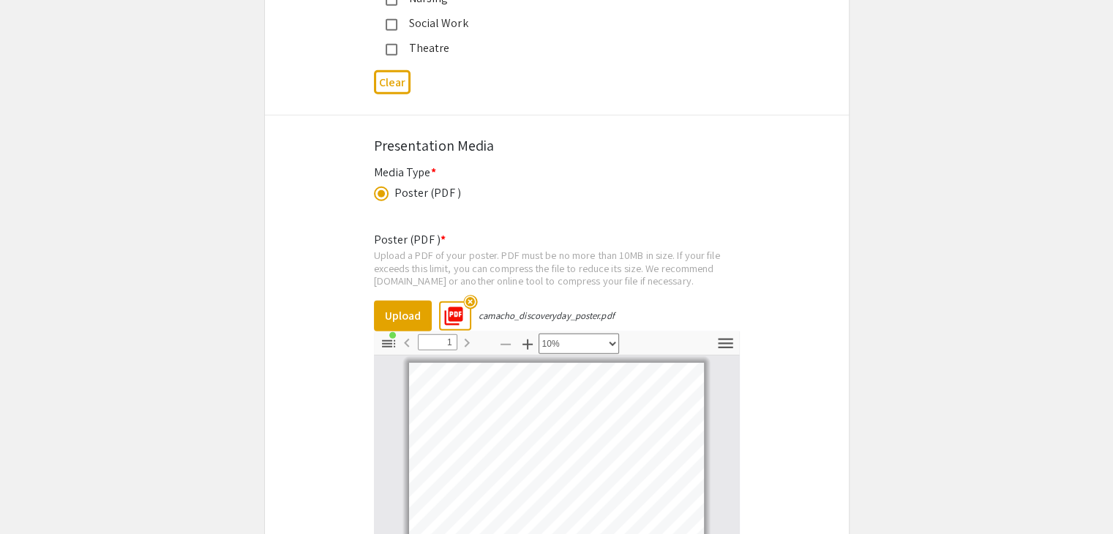
scroll to position [4414, 0]
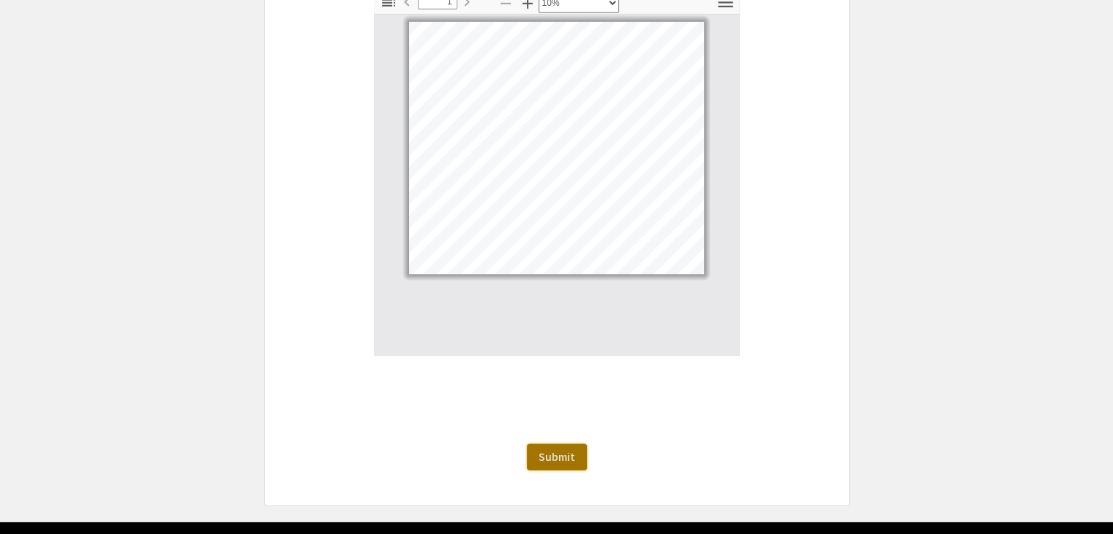
click at [552, 444] on button "Submit" at bounding box center [557, 457] width 60 height 26
